Goal: Information Seeking & Learning: Learn about a topic

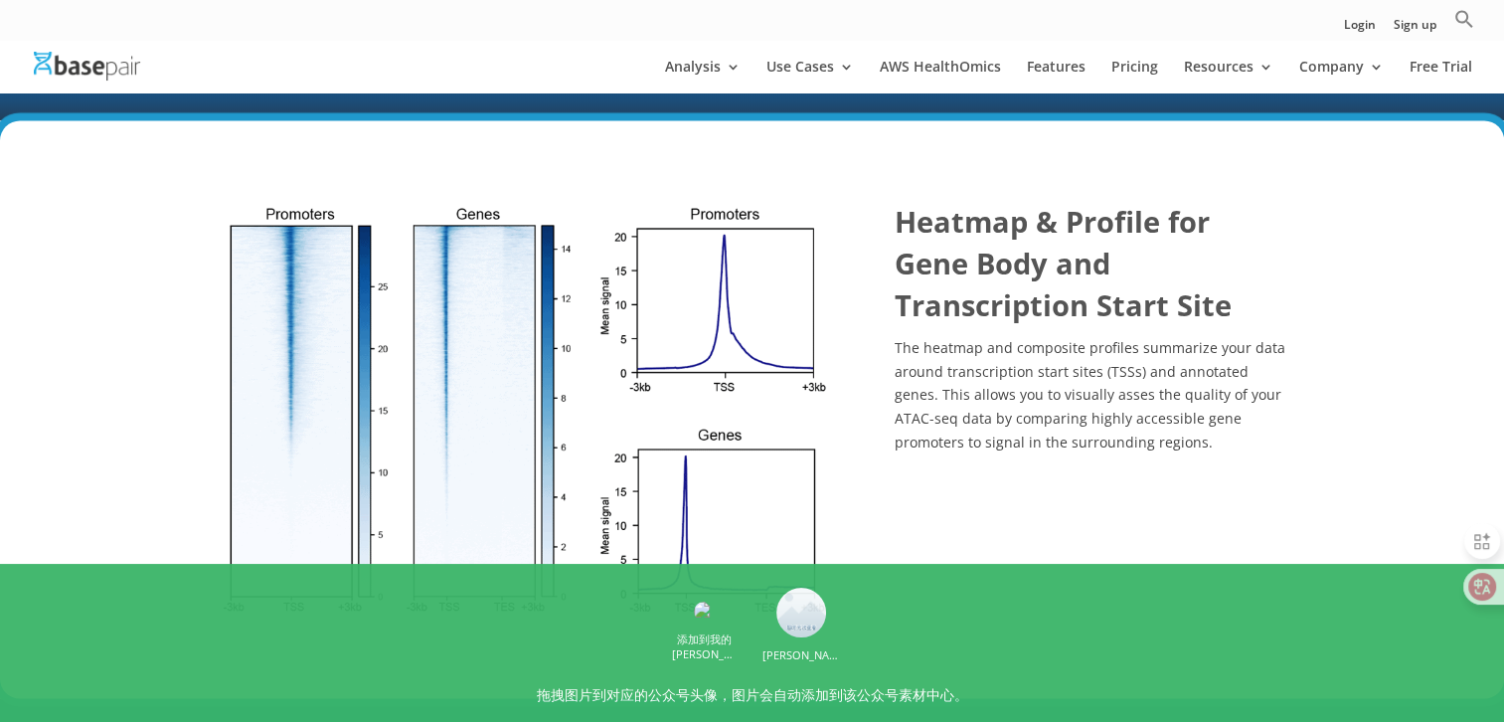
click at [158, 446] on div "Heatmap & Profile for Gene Body and Transcription Start Site The heatmap and co…" at bounding box center [752, 409] width 1504 height 579
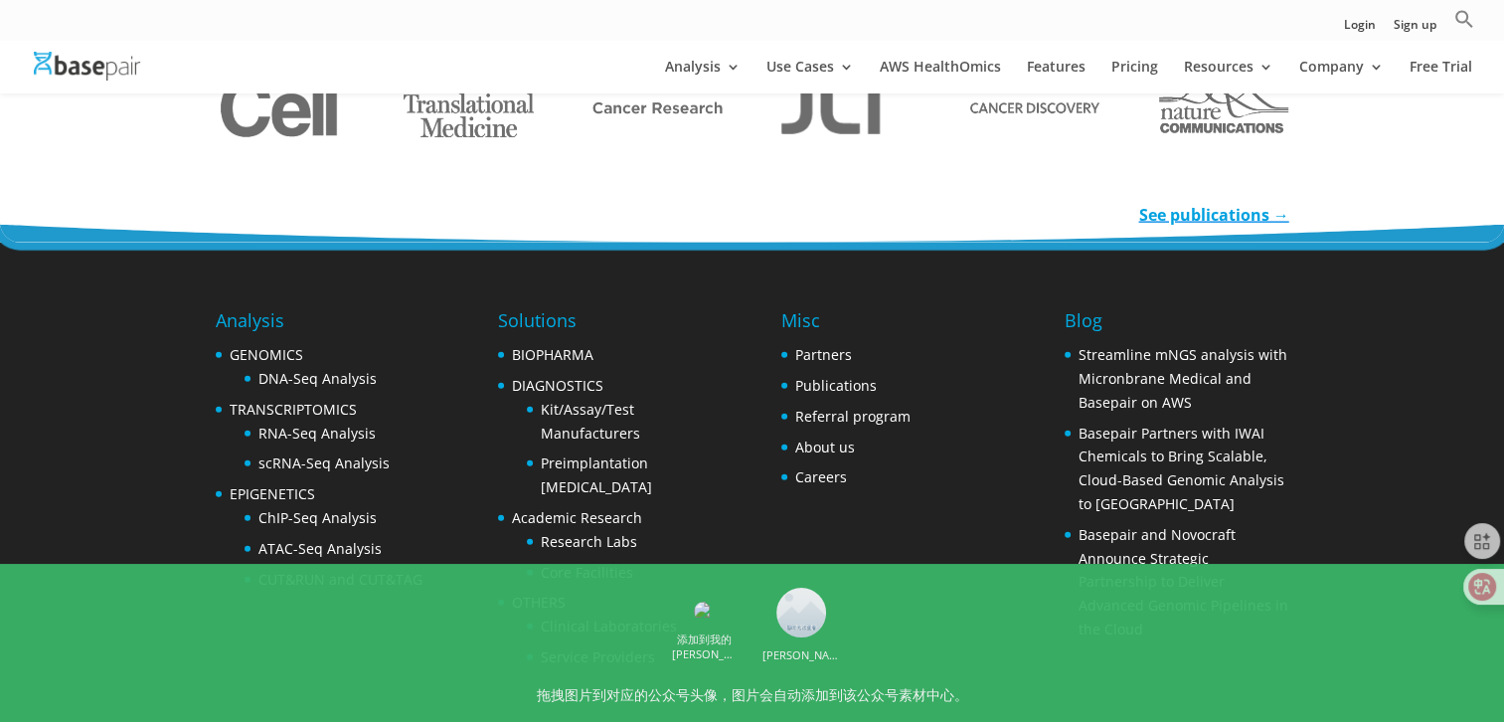
scroll to position [4672, 0]
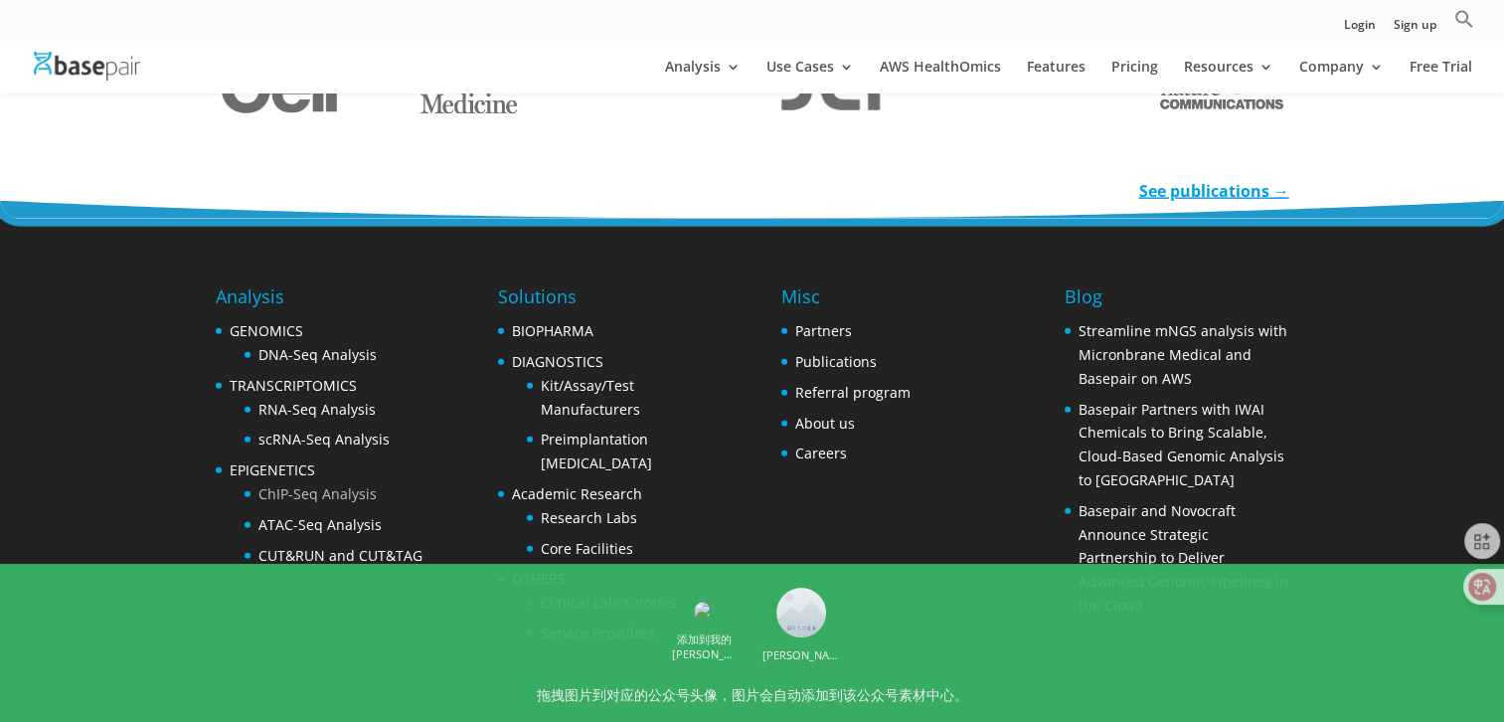
click at [337, 496] on link "ChIP-Seq Analysis" at bounding box center [317, 493] width 118 height 19
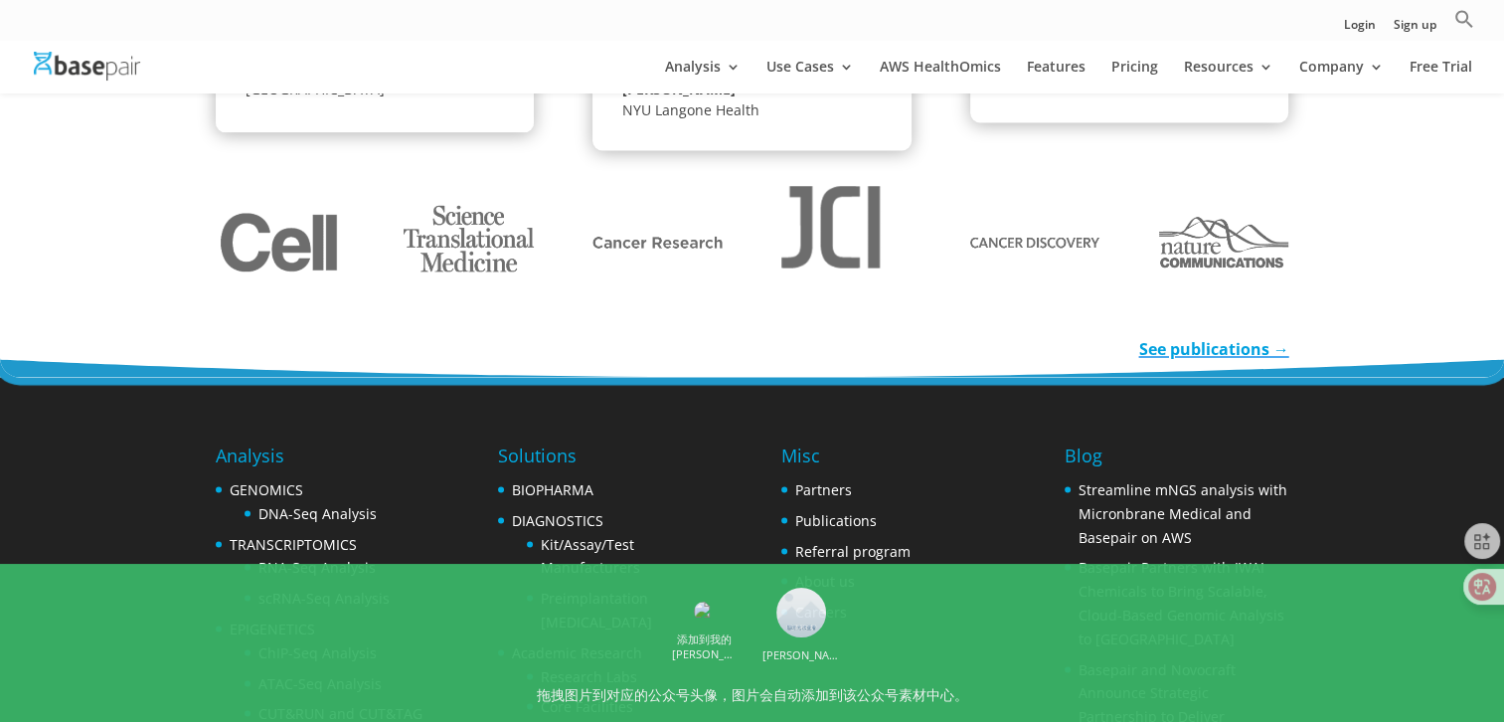
scroll to position [3551, 0]
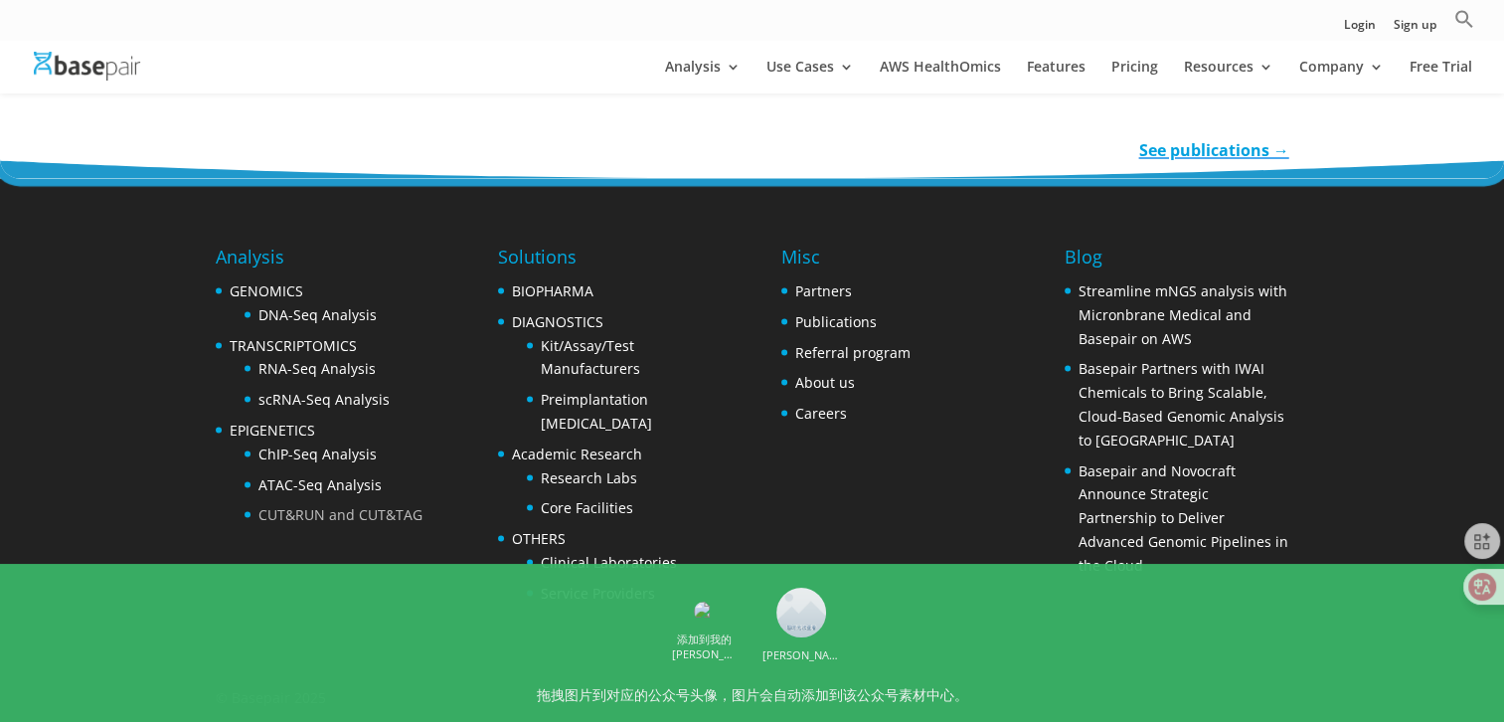
click at [394, 505] on link "CUT&RUN and CUT&TAG" at bounding box center [340, 513] width 164 height 19
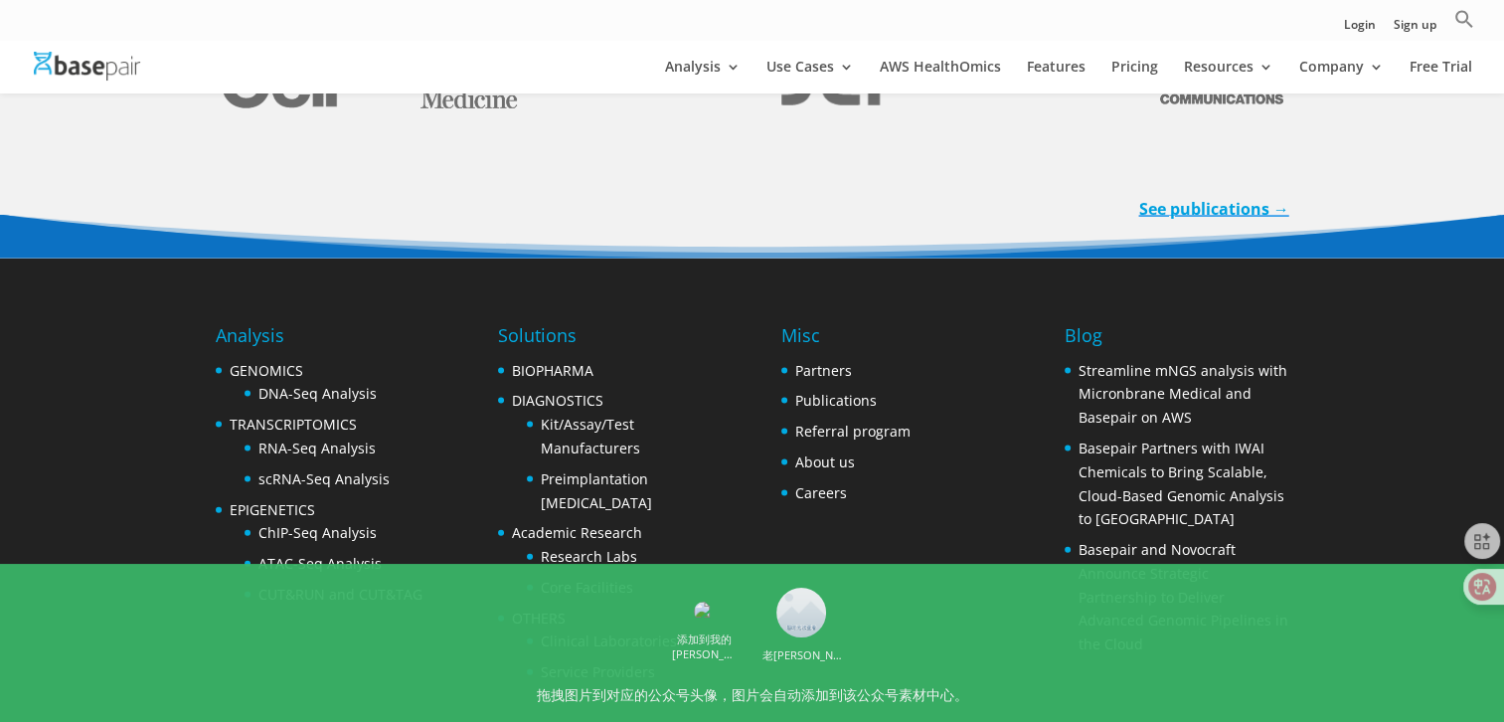
scroll to position [4251, 0]
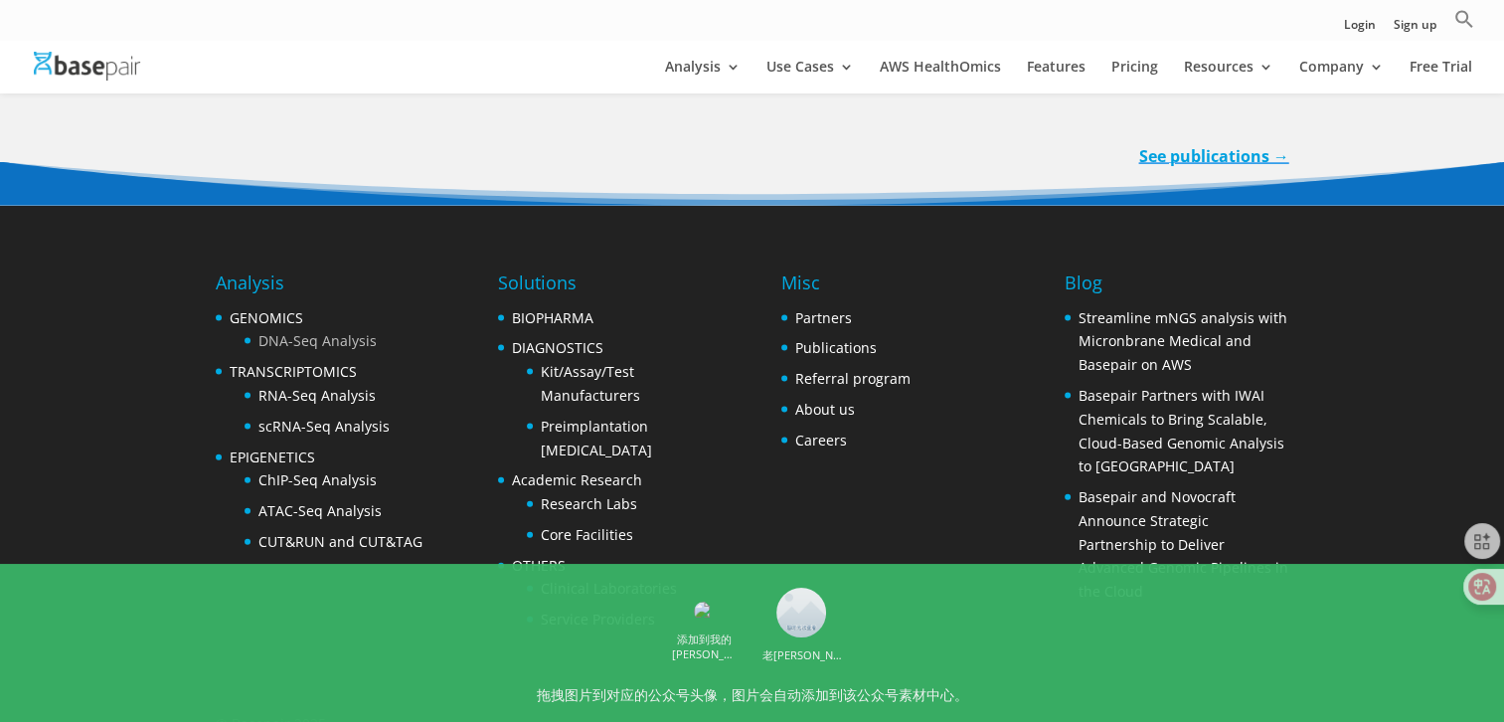
click at [350, 331] on link "DNA-Seq Analysis" at bounding box center [317, 340] width 118 height 19
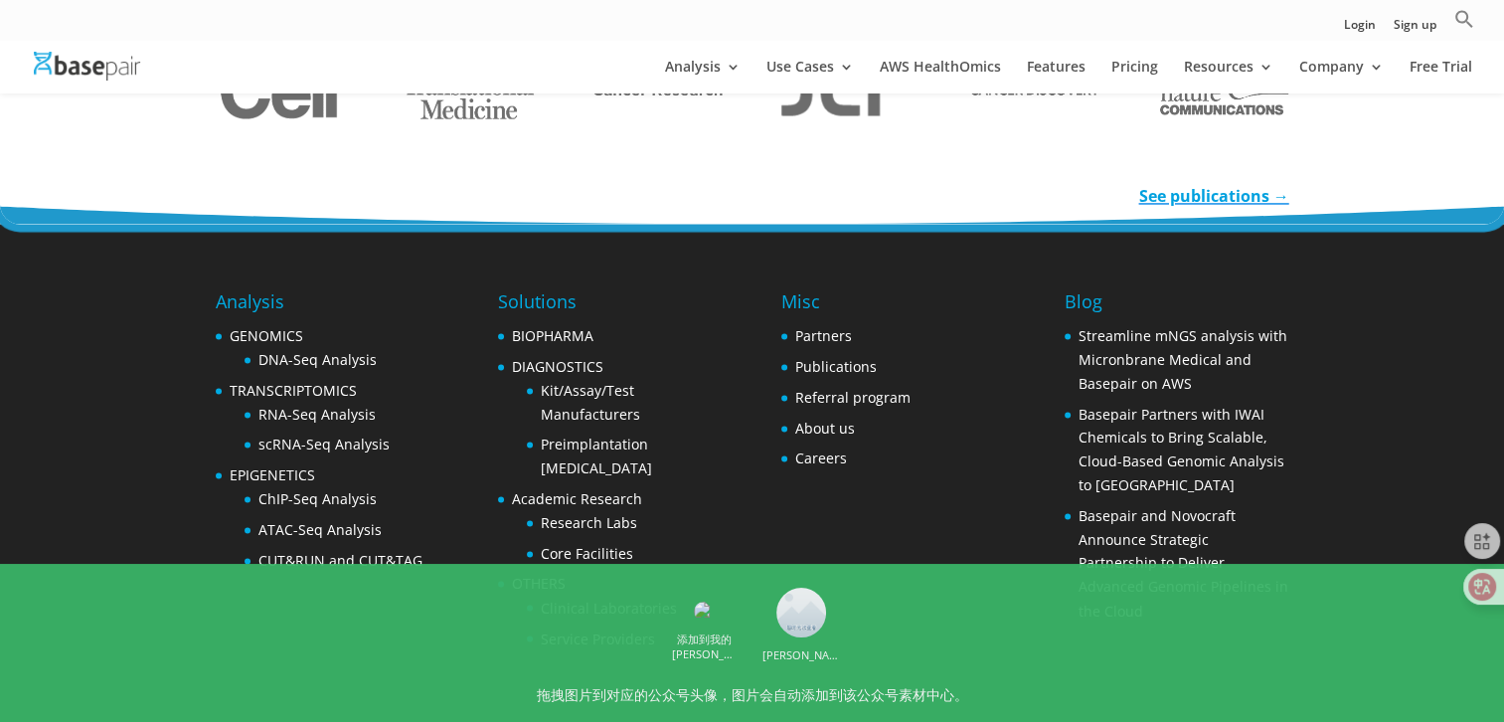
scroll to position [3205, 0]
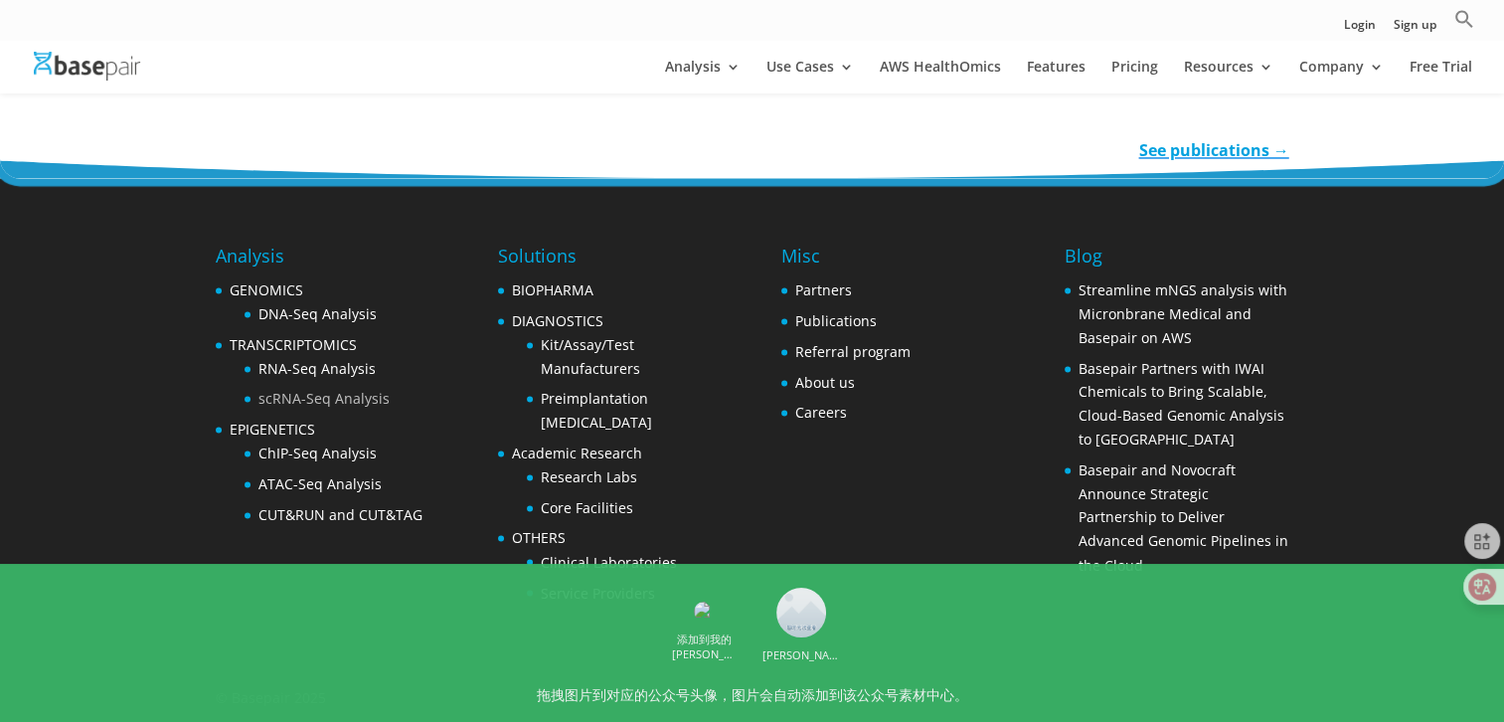
click at [300, 394] on link "scRNA-Seq Analysis" at bounding box center [323, 398] width 131 height 19
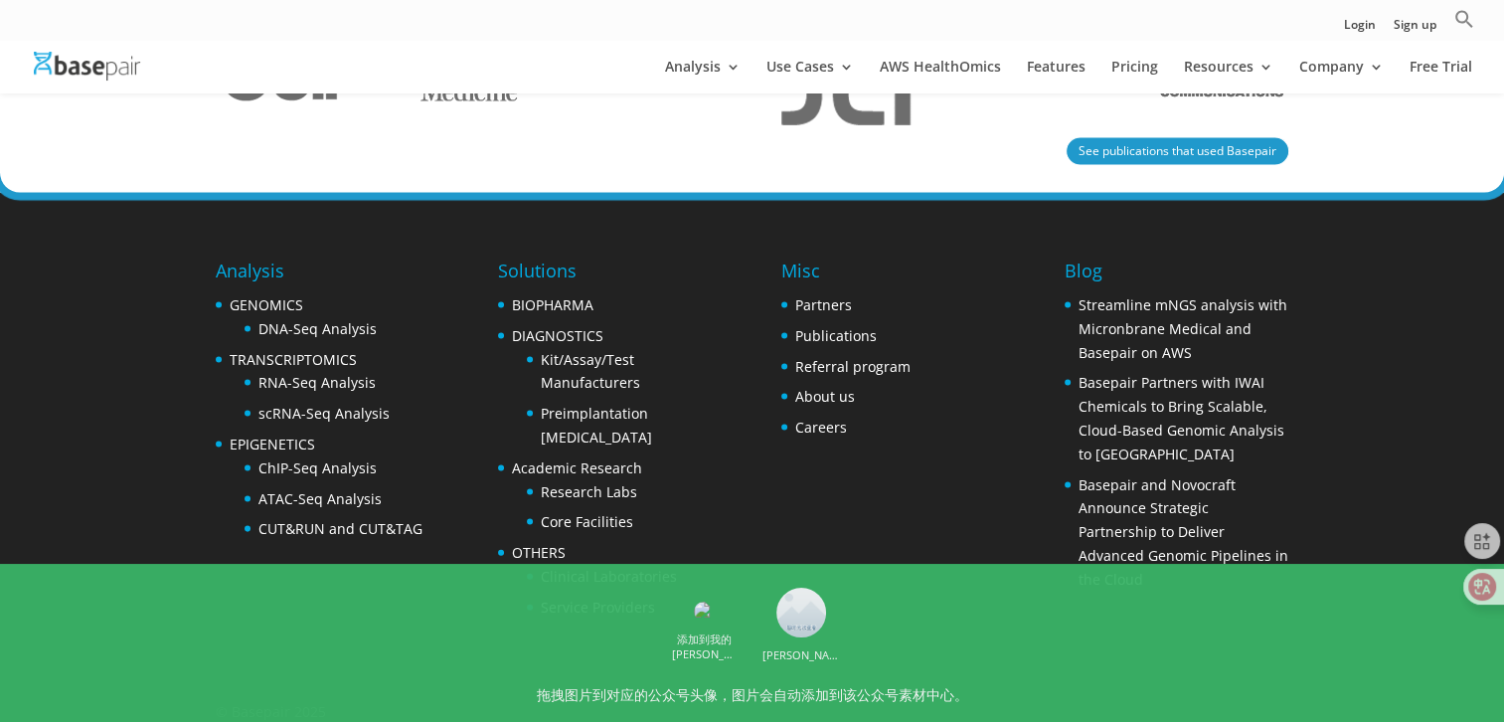
scroll to position [4165, 0]
